Goal: Transaction & Acquisition: Subscribe to service/newsletter

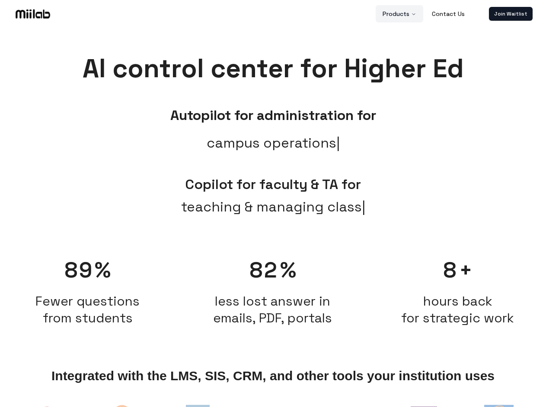
click at [400, 14] on button "Products" at bounding box center [399, 13] width 48 height 17
click at [510, 14] on link "Join Waitlist" at bounding box center [511, 14] width 44 height 14
click at [273, 216] on span "teaching & managing class" at bounding box center [273, 207] width 184 height 21
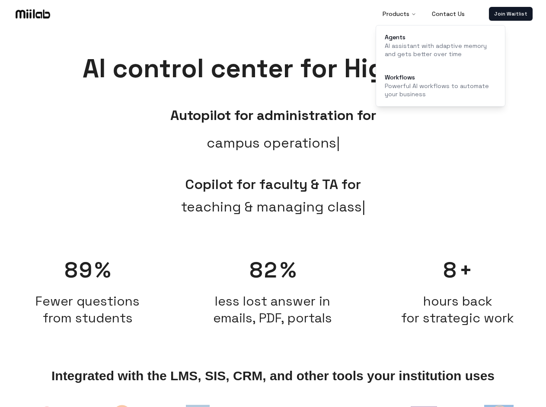
click at [88, 293] on span "Fewer questions from students" at bounding box center [88, 310] width 176 height 34
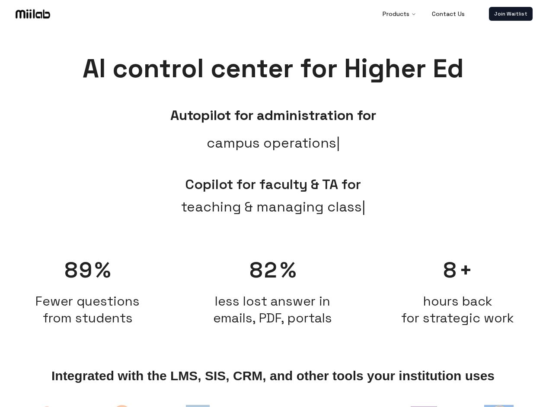
click at [273, 293] on h2 "less lost answer in emails, PDF, portals" at bounding box center [272, 310] width 176 height 34
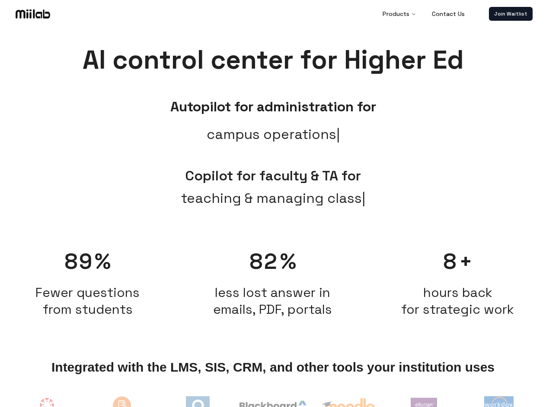
click at [457, 287] on span "hours back for strategic work" at bounding box center [457, 301] width 113 height 34
click at [47, 405] on img at bounding box center [47, 410] width 36 height 36
click at [122, 405] on img at bounding box center [122, 410] width 41 height 37
click at [197, 405] on img at bounding box center [198, 409] width 24 height 24
click at [273, 405] on img at bounding box center [272, 409] width 67 height 16
